Goal: Task Accomplishment & Management: Manage account settings

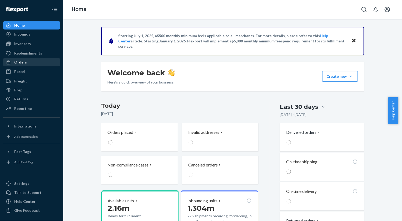
click at [28, 59] on div "Orders" at bounding box center [32, 61] width 56 height 7
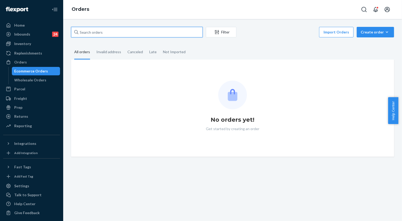
click at [144, 33] on input "text" at bounding box center [137, 32] width 132 height 11
paste input "255105471"
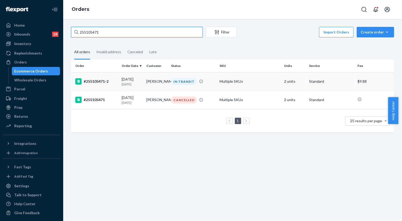
type input "255105471"
click at [182, 84] on div "IN TRANSIT" at bounding box center [184, 81] width 26 height 7
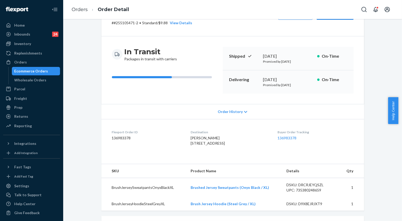
scroll to position [48, 0]
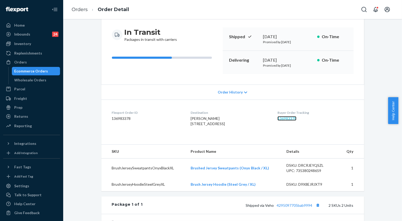
click at [291, 118] on link "136983378" at bounding box center [287, 118] width 19 height 4
click at [80, 8] on link "Orders" at bounding box center [80, 10] width 16 height 6
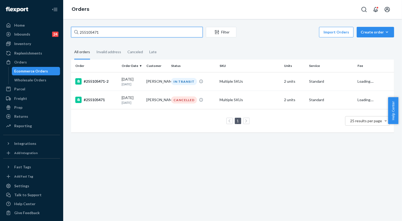
click at [124, 34] on input "255105471" at bounding box center [137, 32] width 132 height 11
paste input "4826472"
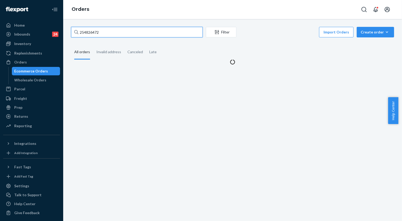
type input "254826472"
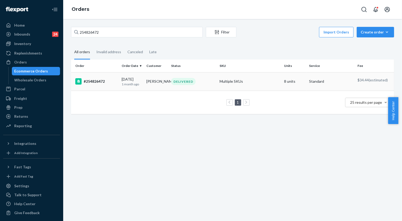
click at [183, 80] on div "DELIVERED" at bounding box center [183, 81] width 25 height 7
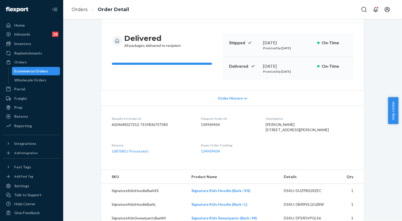
scroll to position [48, 0]
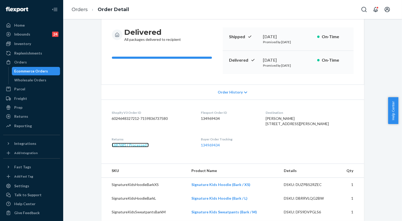
click at [132, 147] on link "1687685 ( Processed )" at bounding box center [130, 145] width 37 height 4
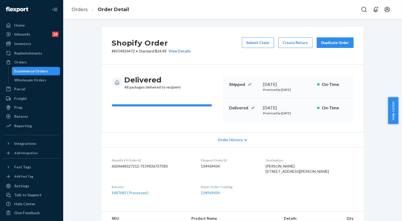
click at [332, 43] on div "Duplicate Order" at bounding box center [335, 42] width 28 height 5
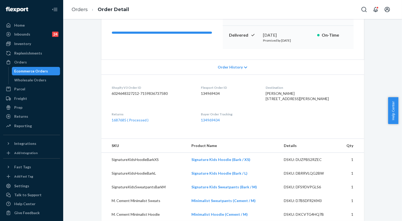
scroll to position [120, 0]
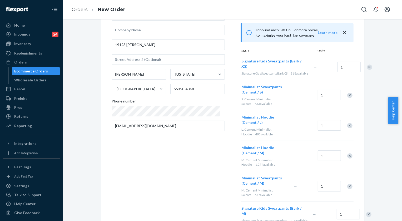
scroll to position [48, 0]
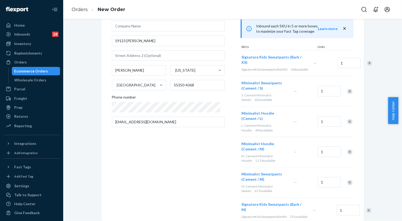
click at [367, 64] on div "Remove Item" at bounding box center [369, 63] width 5 height 5
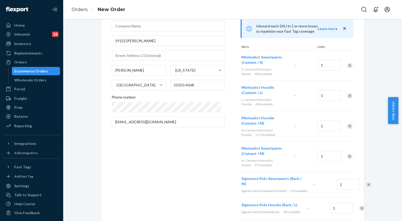
click at [348, 97] on div "Remove Item" at bounding box center [349, 95] width 5 height 5
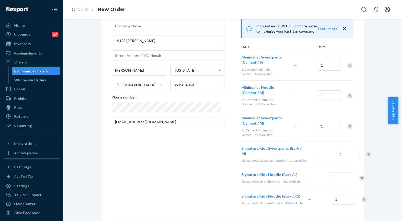
click at [348, 97] on div "Remove Item" at bounding box center [349, 95] width 5 height 5
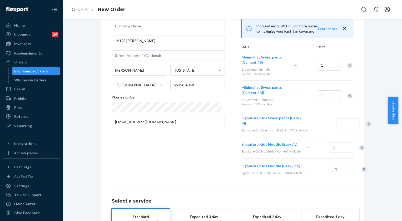
click at [348, 95] on div "Remove Item" at bounding box center [349, 95] width 5 height 5
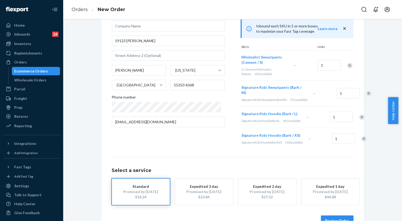
click at [366, 95] on div "Remove Item" at bounding box center [368, 93] width 5 height 5
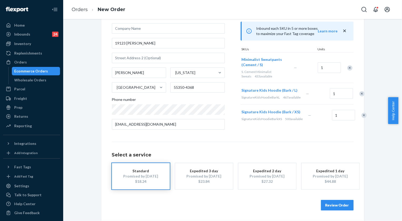
click at [360, 96] on div "Remove Item" at bounding box center [362, 93] width 5 height 5
click at [362, 97] on div "Remove Item" at bounding box center [364, 94] width 5 height 5
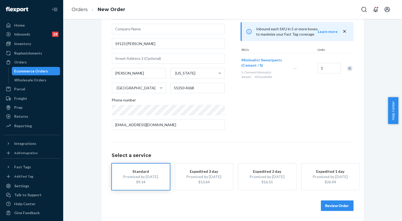
click at [332, 205] on button "Review Order" at bounding box center [337, 205] width 33 height 11
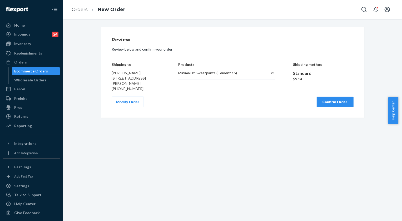
click at [332, 101] on button "Confirm Order" at bounding box center [335, 102] width 37 height 11
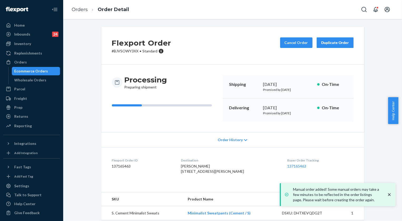
click at [129, 50] on p "# BJVSOWY3XX • Standard" at bounding box center [142, 50] width 60 height 5
copy p "BJVSOWY3XX"
